Goal: Transaction & Acquisition: Purchase product/service

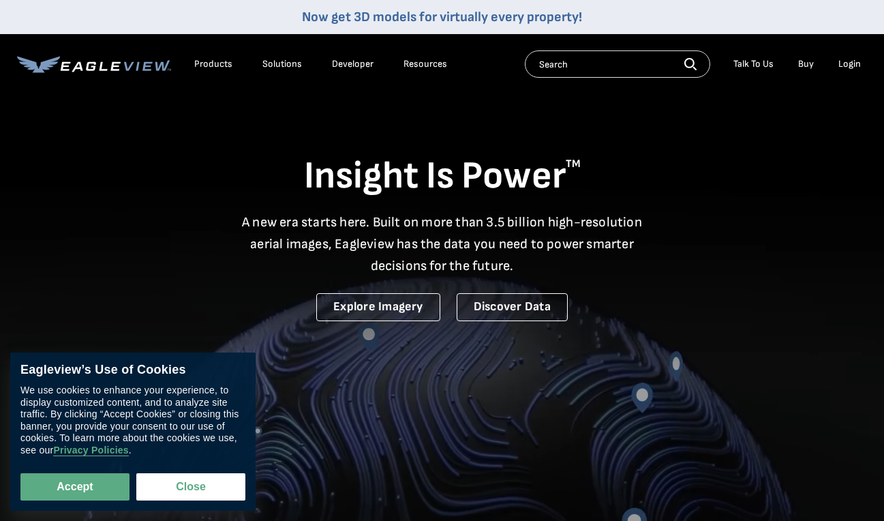
click at [845, 66] on div "Login" at bounding box center [849, 64] width 22 height 12
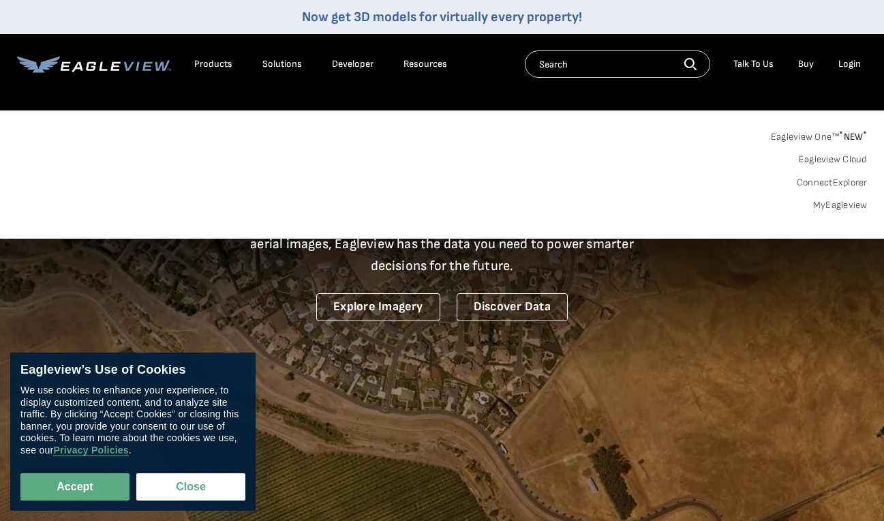
scroll to position [4, 2]
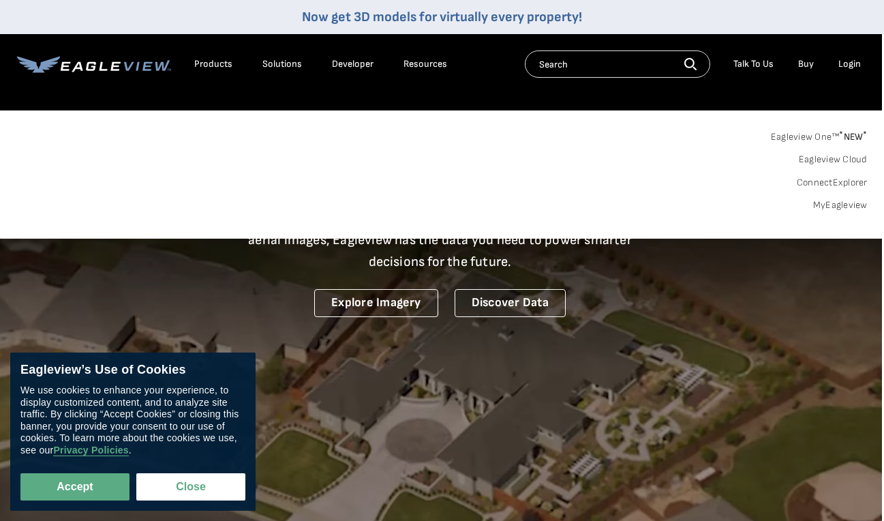
click at [843, 206] on link "MyEagleview" at bounding box center [840, 205] width 55 height 12
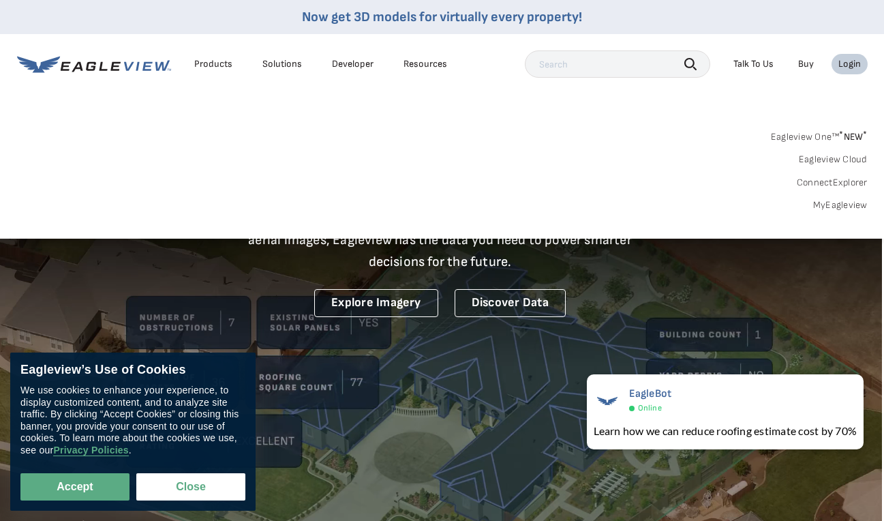
scroll to position [5, 2]
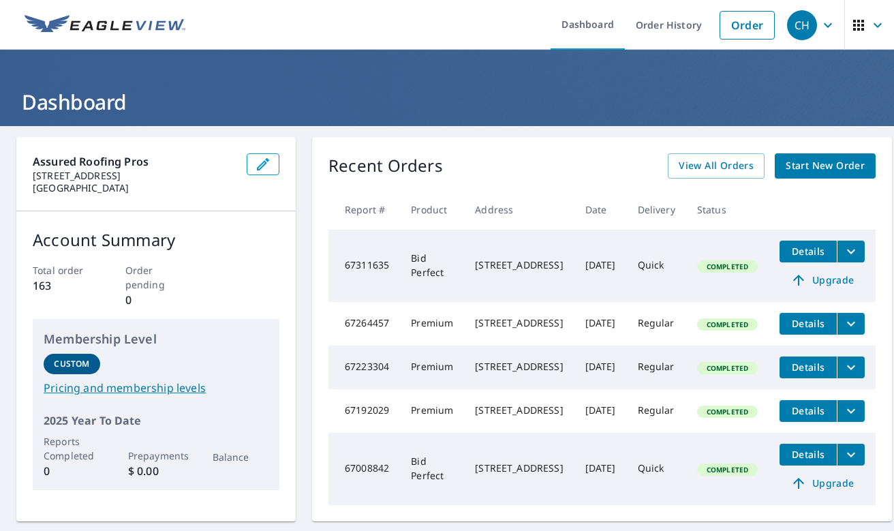
click at [828, 170] on span "Start New Order" at bounding box center [825, 165] width 79 height 17
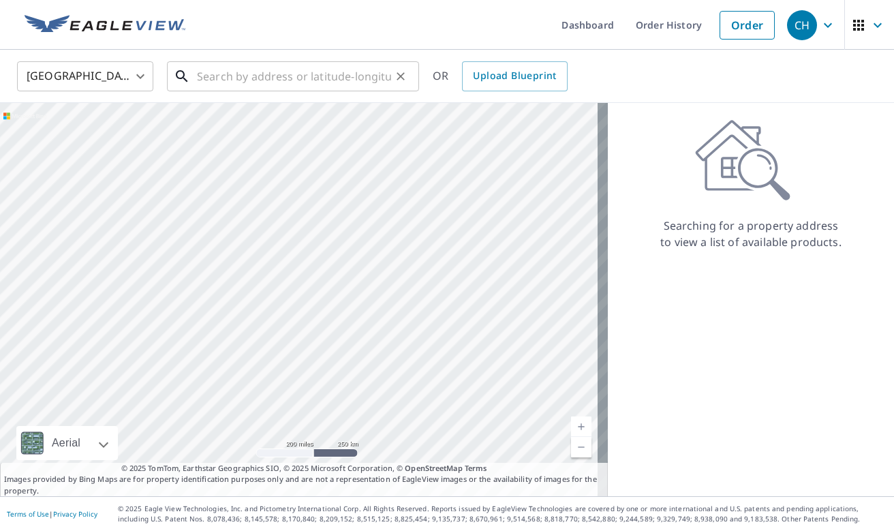
click at [201, 76] on input "text" at bounding box center [294, 76] width 194 height 38
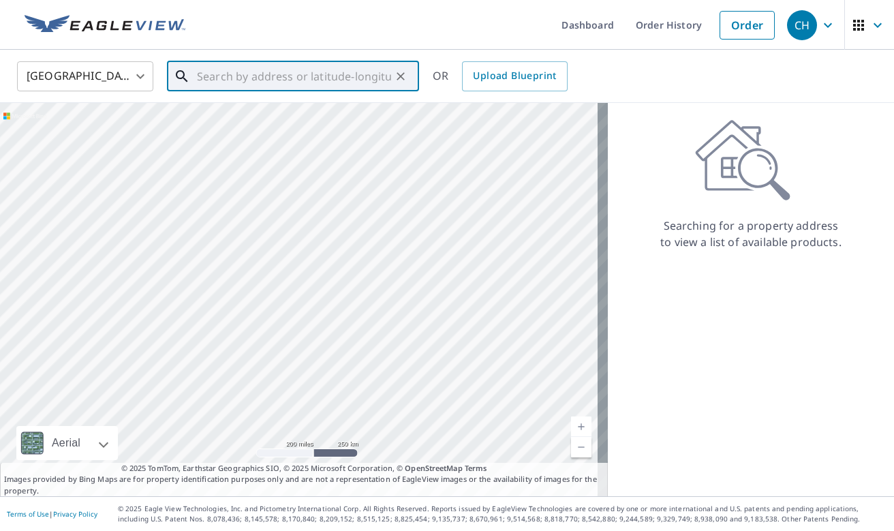
paste input "[STREET_ADDRESS]"
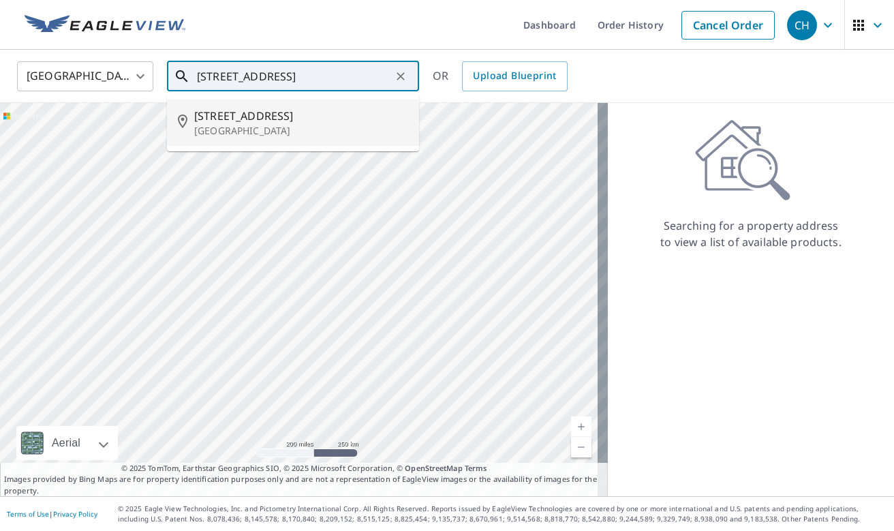
click at [262, 121] on span "[STREET_ADDRESS]" at bounding box center [301, 116] width 214 height 16
type input "[STREET_ADDRESS]"
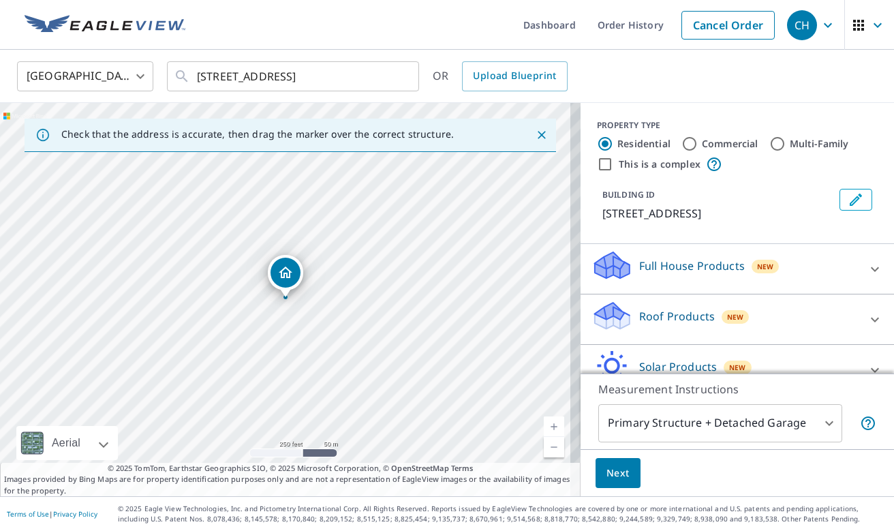
click at [871, 318] on icon at bounding box center [875, 319] width 8 height 5
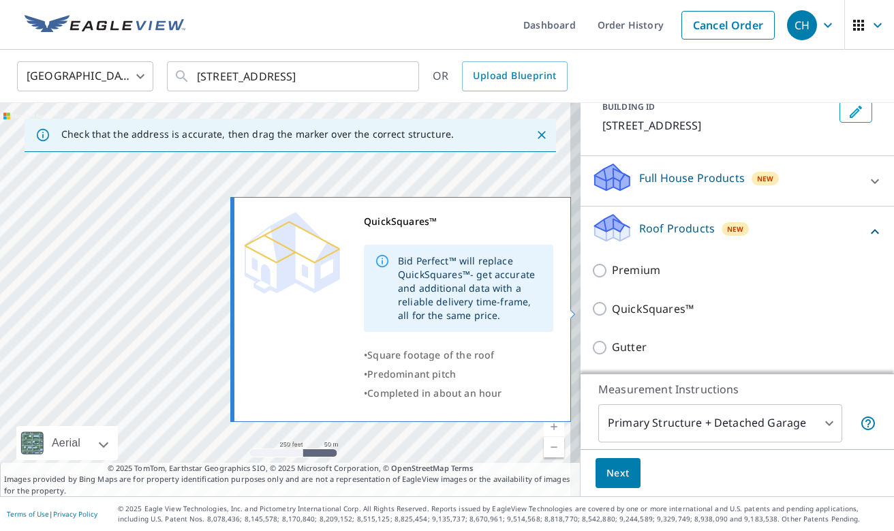
click at [592, 307] on input "QuickSquares™" at bounding box center [602, 309] width 20 height 16
checkbox input "true"
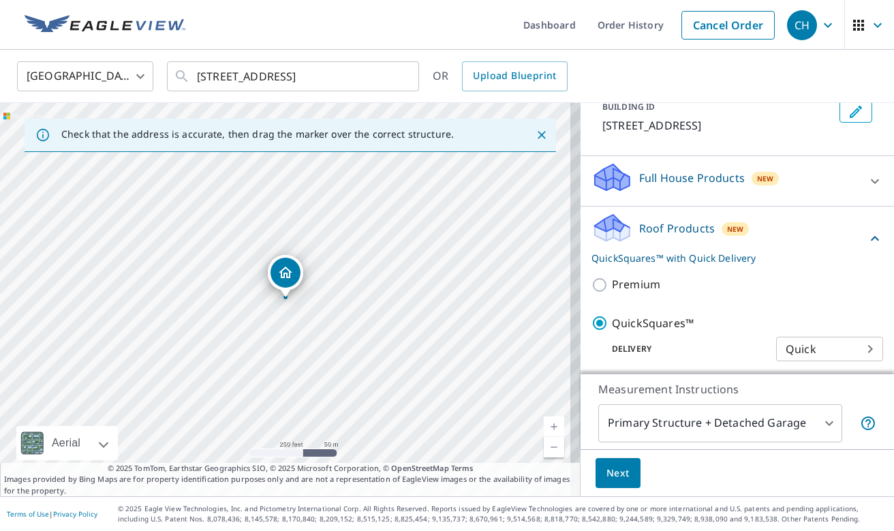
click at [616, 466] on span "Next" at bounding box center [618, 473] width 23 height 17
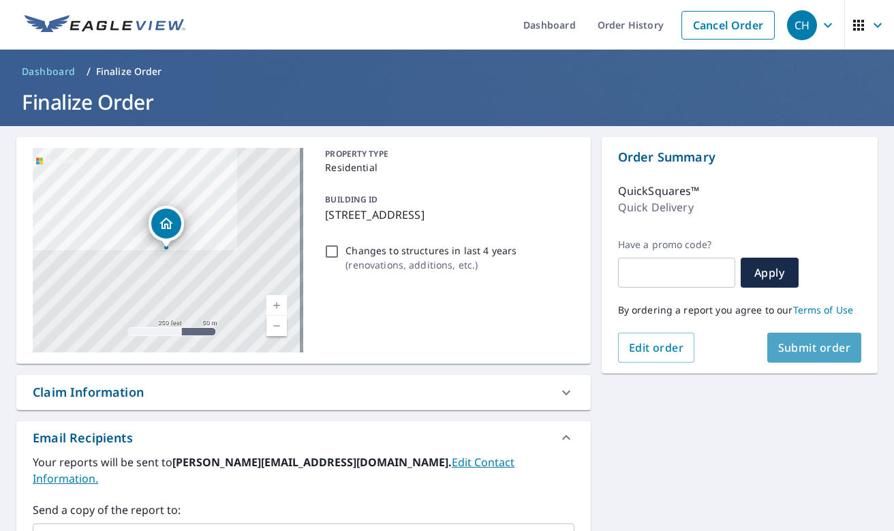
click at [798, 351] on span "Submit order" at bounding box center [815, 347] width 73 height 15
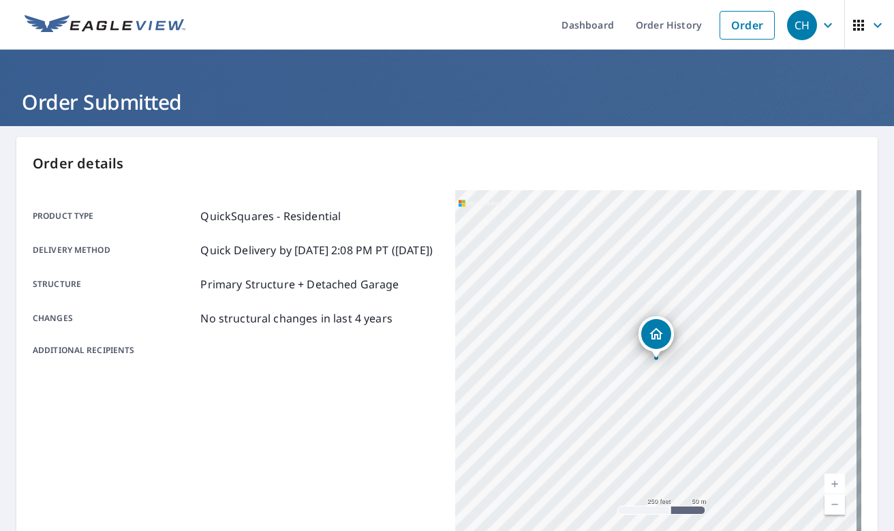
click at [870, 20] on icon "button" at bounding box center [878, 25] width 16 height 16
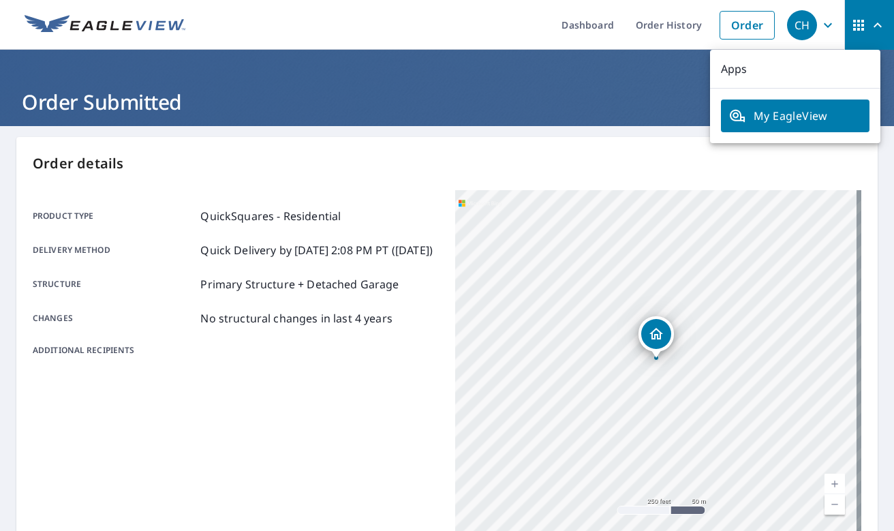
click at [820, 21] on icon "button" at bounding box center [828, 25] width 16 height 16
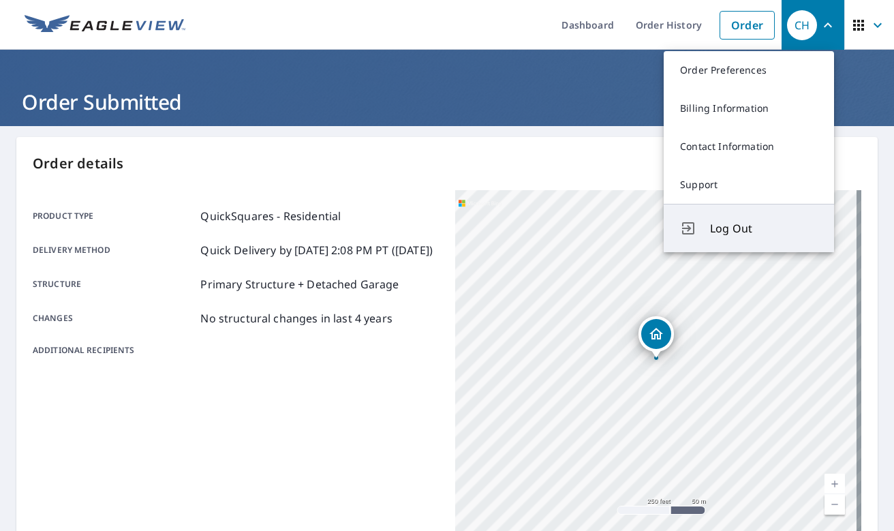
click at [731, 224] on span "Log Out" at bounding box center [764, 228] width 108 height 16
